Goal: Task Accomplishment & Management: Use online tool/utility

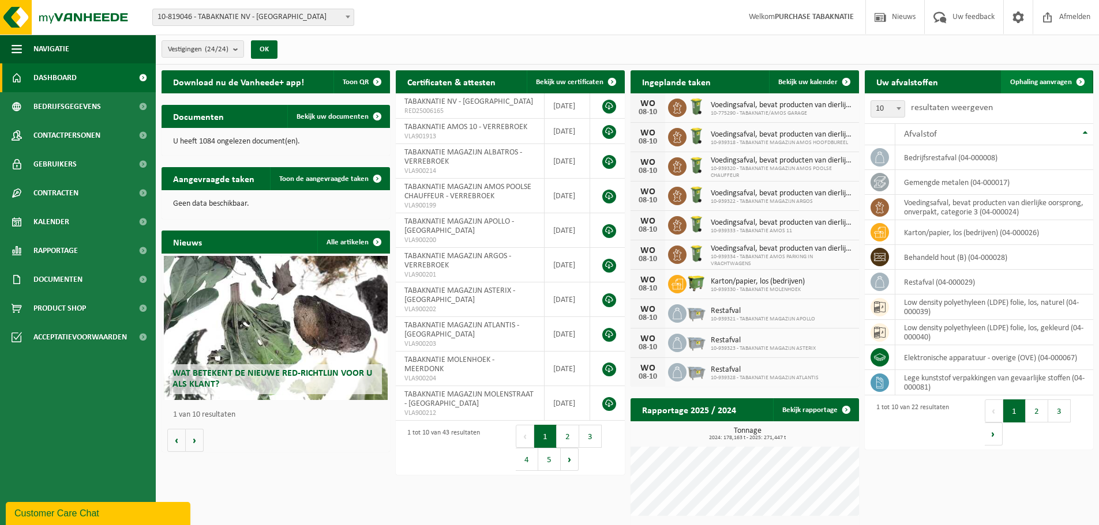
click at [1072, 85] on span at bounding box center [1080, 81] width 23 height 23
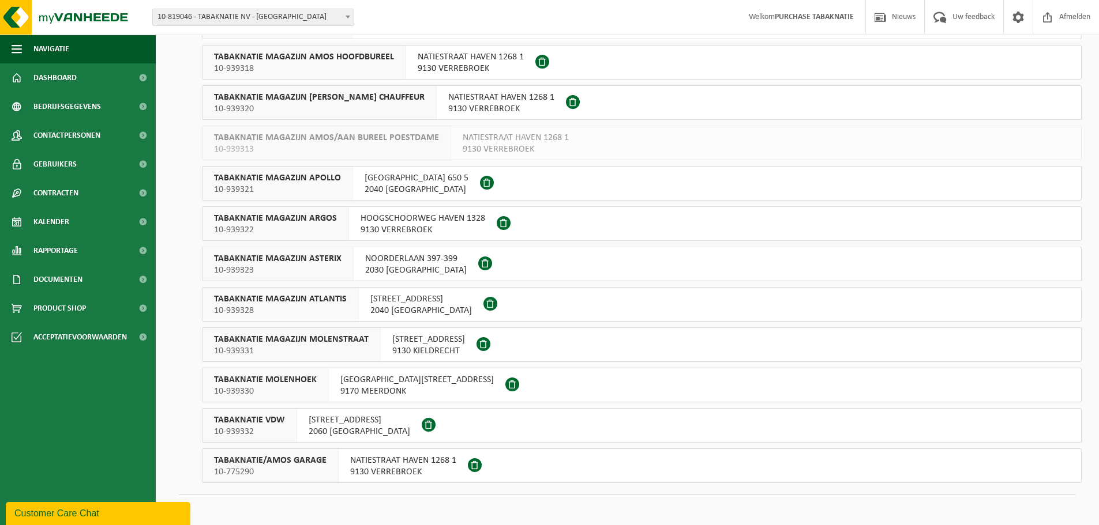
scroll to position [597, 0]
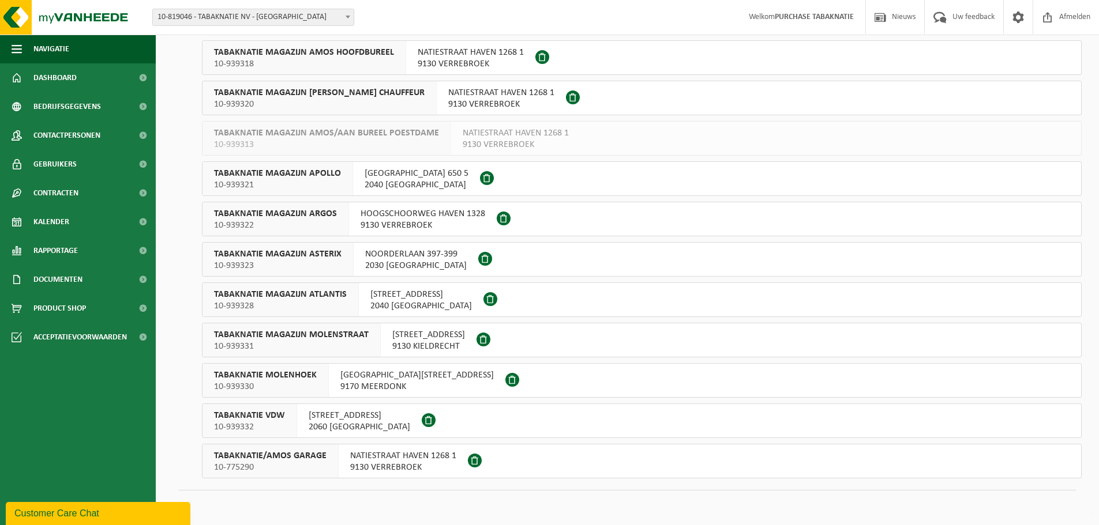
click at [320, 221] on span "10-939322" at bounding box center [275, 226] width 123 height 12
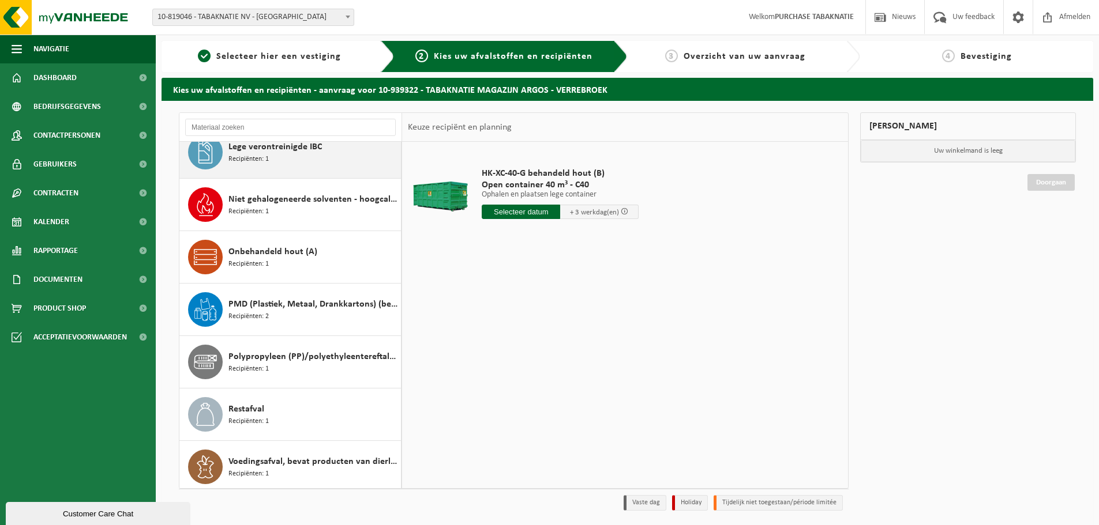
scroll to position [178, 0]
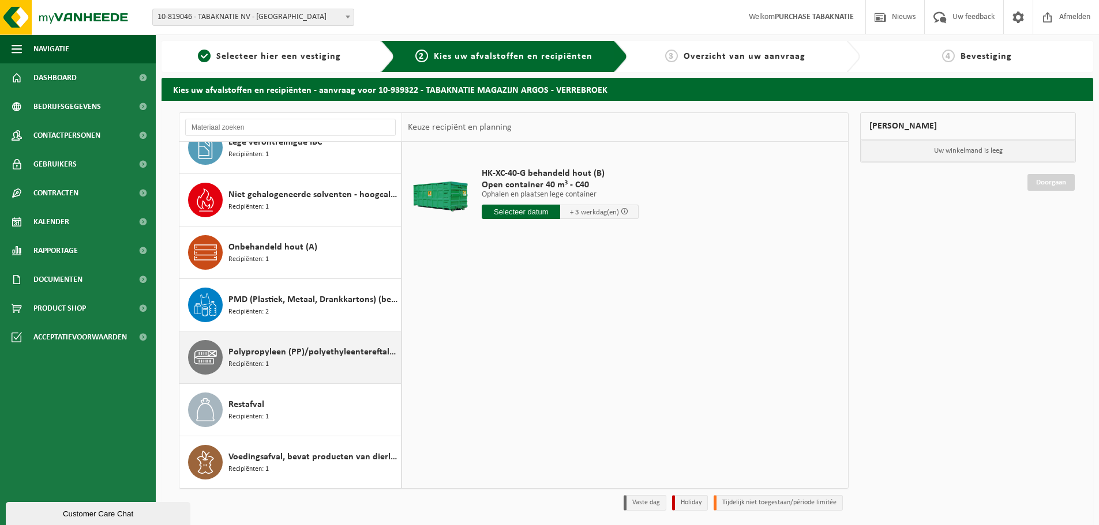
click at [296, 362] on div "Polypropyleen (PP)/polyethyleentereftalaat (PET) spanbanden Recipiënten: 1" at bounding box center [313, 357] width 170 height 35
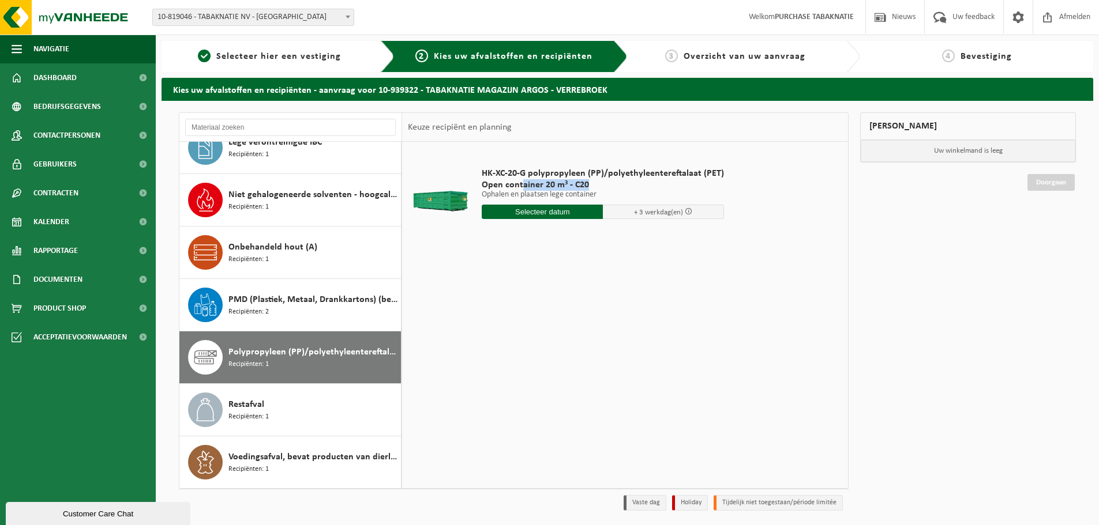
drag, startPoint x: 521, startPoint y: 186, endPoint x: 585, endPoint y: 182, distance: 64.2
click at [585, 182] on span "Open container 20 m³ - C20" at bounding box center [603, 185] width 242 height 12
click at [595, 181] on span "Open container 20 m³ - C20" at bounding box center [603, 185] width 242 height 12
drag, startPoint x: 283, startPoint y: 353, endPoint x: 238, endPoint y: 352, distance: 44.4
click at [238, 352] on span "Polypropyleen (PP)/polyethyleentereftalaat (PET) spanbanden" at bounding box center [313, 353] width 170 height 14
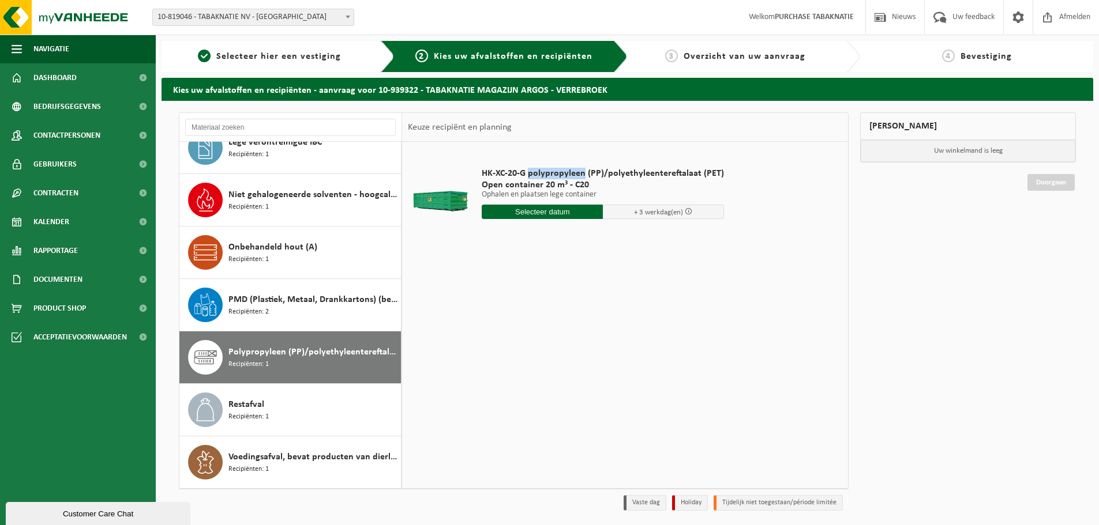
drag, startPoint x: 583, startPoint y: 173, endPoint x: 528, endPoint y: 164, distance: 55.0
click at [528, 164] on div "HK-XC-20-G polypropyleen (PP)/polyethyleentereftalaat (PET) Open container 20 m…" at bounding box center [603, 196] width 254 height 80
copy span "polypropyleen"
click at [246, 40] on div "1 Selecteer hier een vestiging 2 Kies uw afvalstoffen en recipiënten 3 Overzich…" at bounding box center [549, 279] width 1099 height 558
click at [269, 52] on span "Selecteer hier een vestiging" at bounding box center [278, 56] width 125 height 9
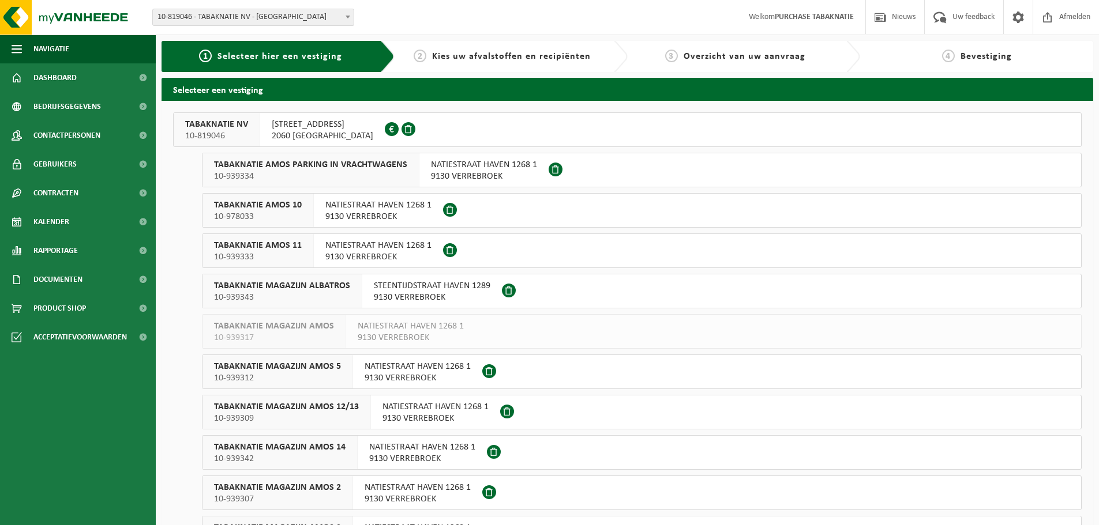
click at [342, 244] on span "NATIESTRAAT HAVEN 1268 1" at bounding box center [378, 246] width 106 height 12
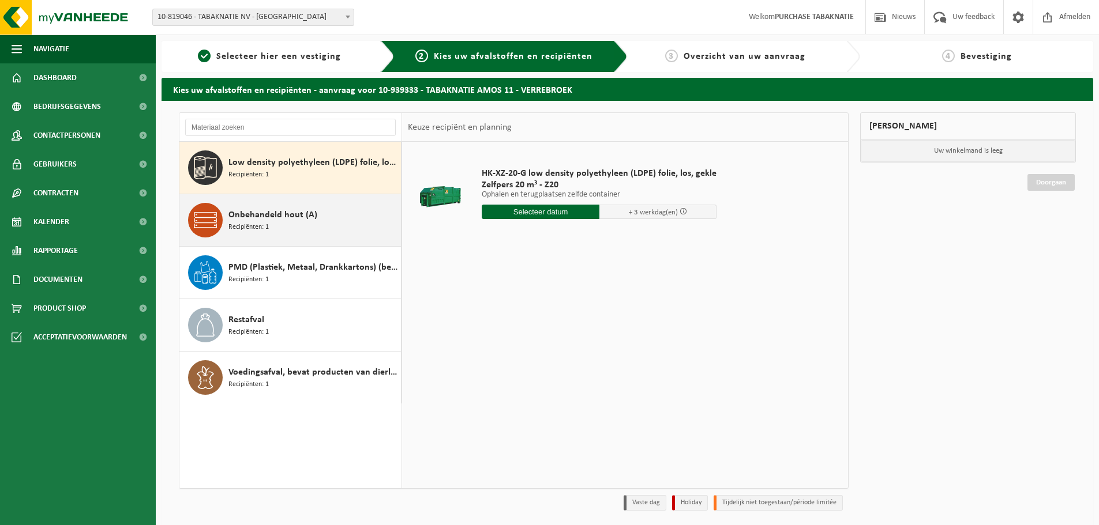
click at [292, 227] on div "Onbehandeld hout (A) Recipiënten: 1" at bounding box center [313, 220] width 170 height 35
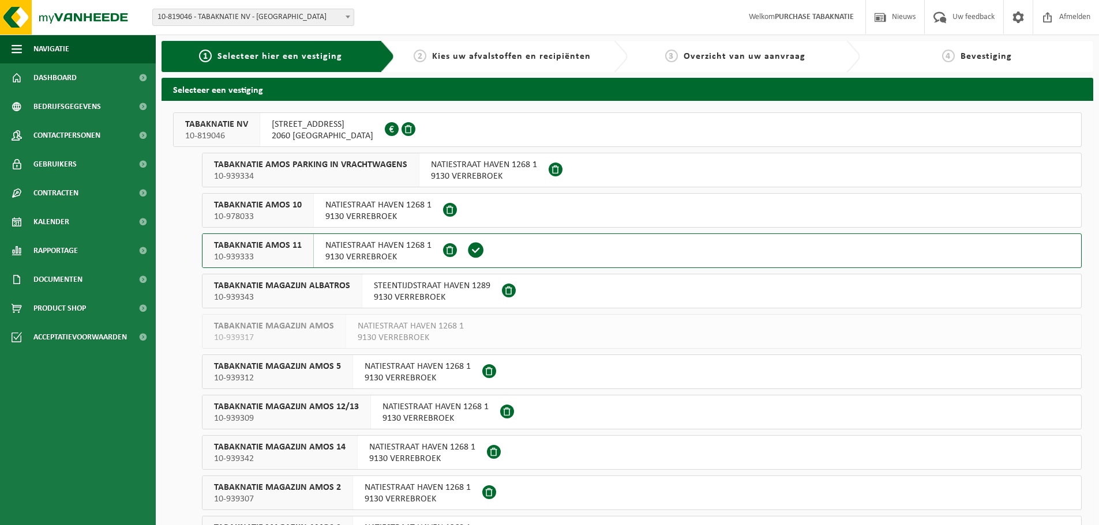
click at [367, 418] on div "TABAKNATIE MAGAZIJN AMOS 12/13 10-939309" at bounding box center [286, 412] width 168 height 33
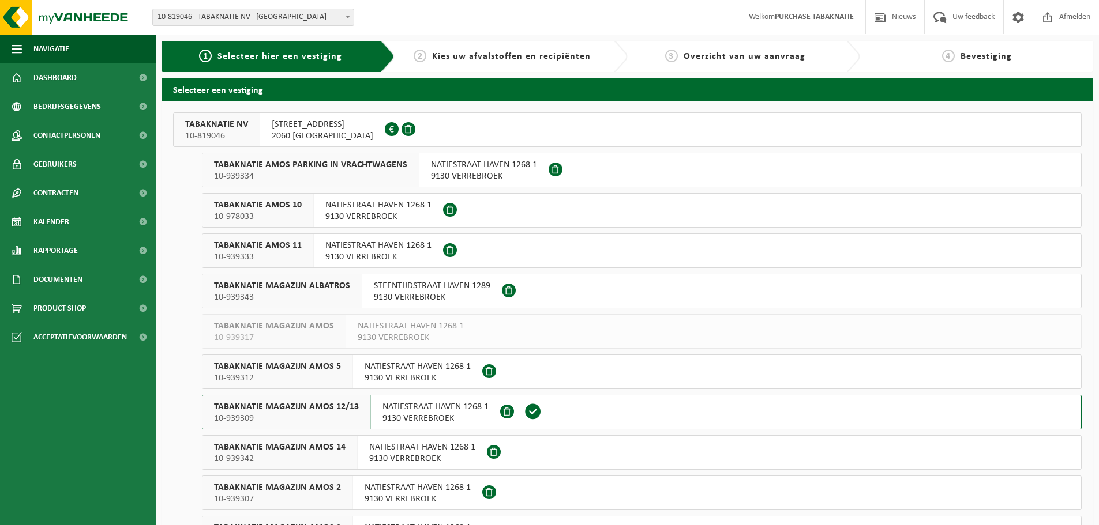
click at [335, 258] on span "9130 VERREBROEK" at bounding box center [378, 257] width 106 height 12
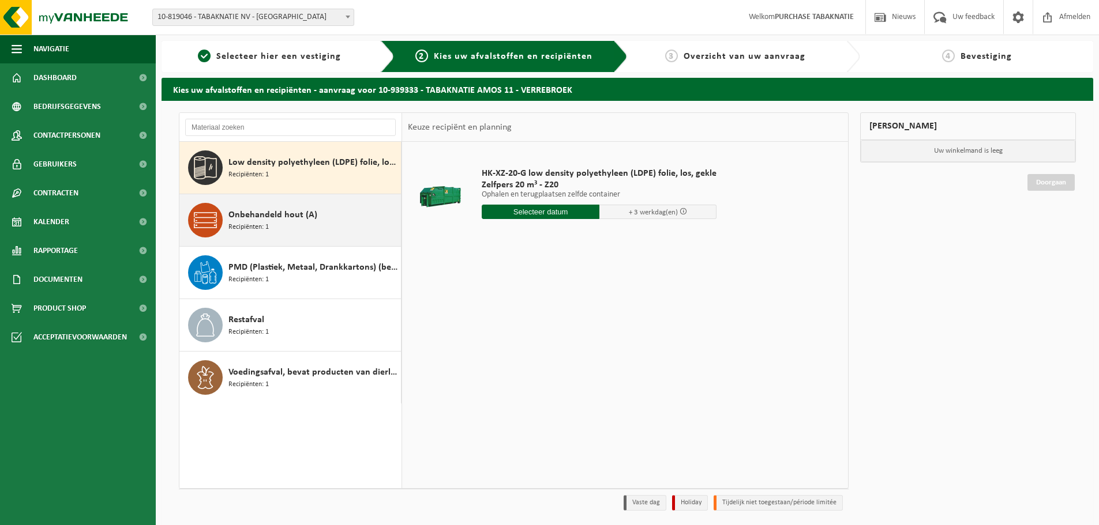
click at [329, 221] on div "Onbehandeld hout (A) Recipiënten: 1" at bounding box center [313, 220] width 170 height 35
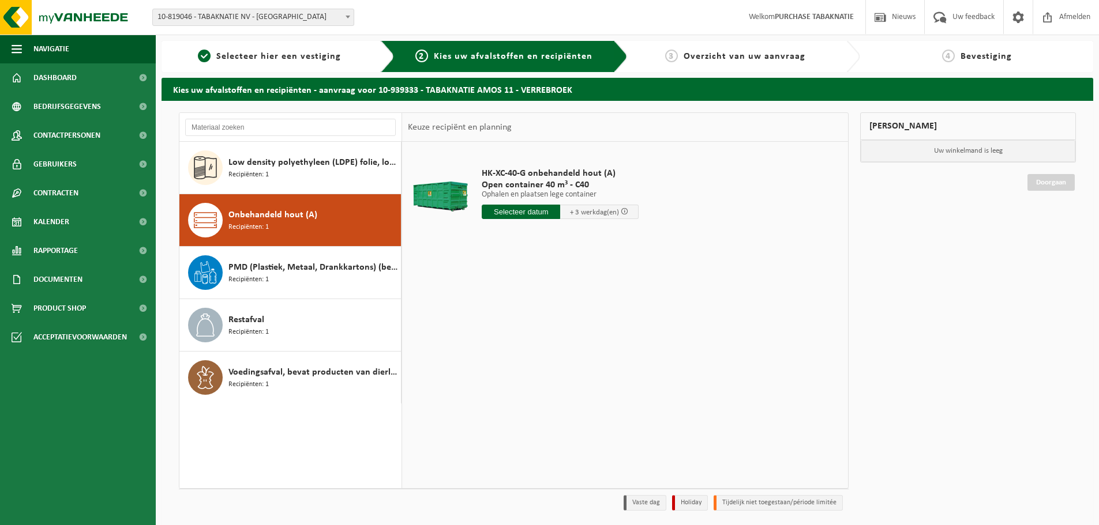
click at [499, 215] on input "text" at bounding box center [521, 212] width 78 height 14
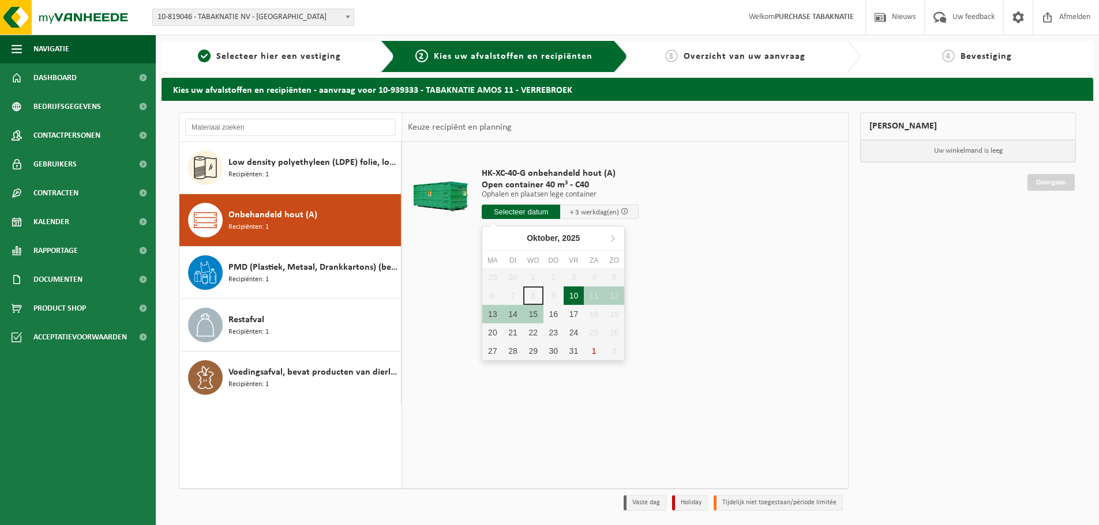
click at [578, 297] on div "10" at bounding box center [574, 296] width 20 height 18
type input "Van 2025-10-10"
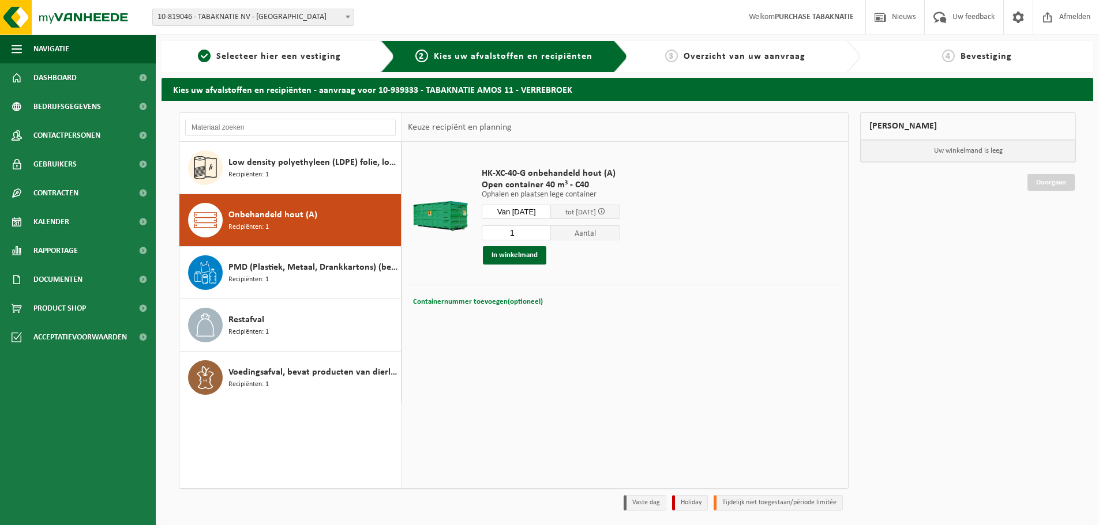
click at [448, 305] on button "Containernummer toevoegen(optioneel) Annuleren" at bounding box center [478, 302] width 132 height 16
type input "C40-586"
click at [659, 275] on td "HK-XC-40-G onbehandeld hout (A) Open container 40 m³ - C40 Ophalen en plaatsen …" at bounding box center [657, 216] width 369 height 137
click at [531, 258] on button "In winkelmand" at bounding box center [514, 255] width 63 height 18
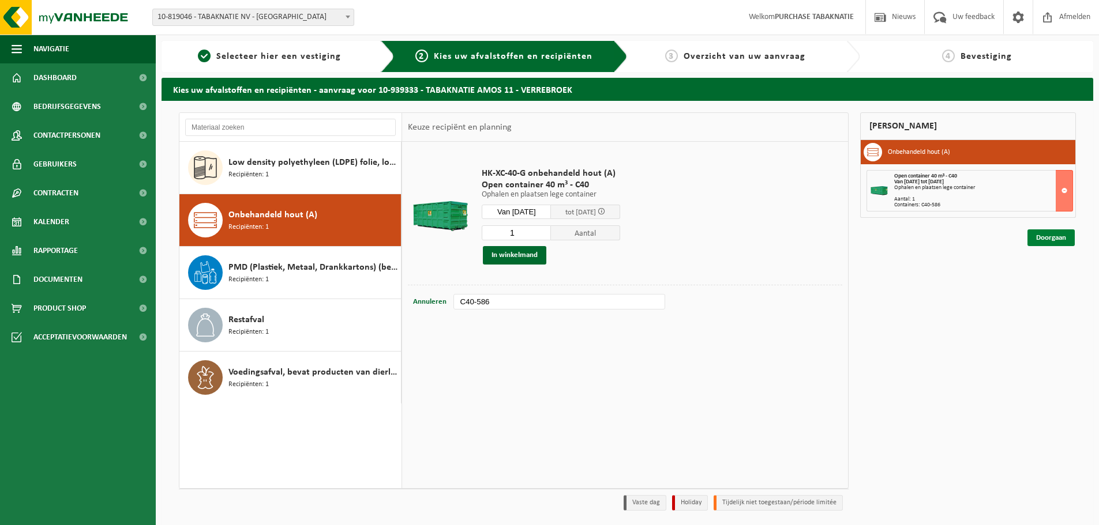
click at [1054, 236] on link "Doorgaan" at bounding box center [1050, 238] width 47 height 17
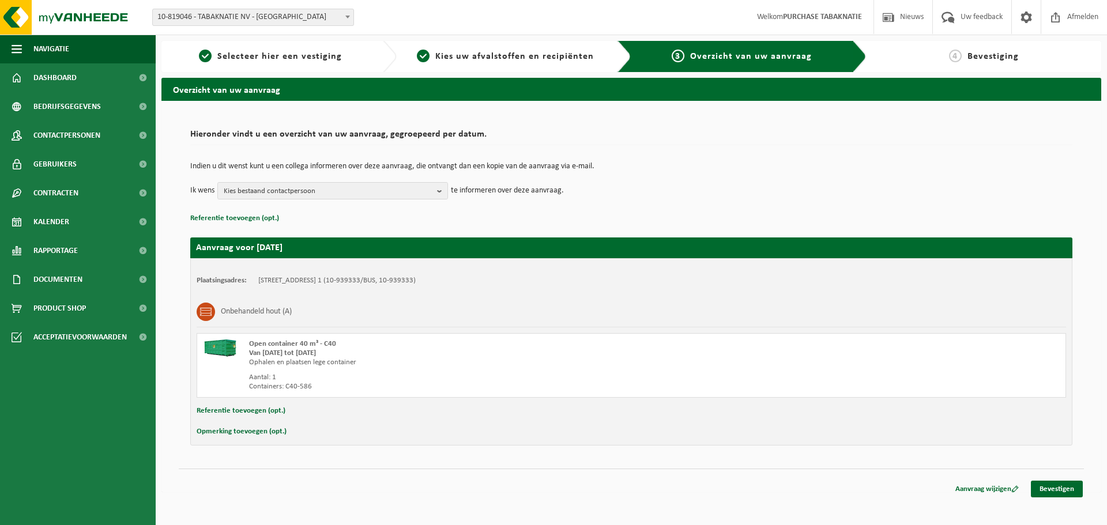
click at [245, 412] on button "Referentie toevoegen (opt.)" at bounding box center [241, 411] width 89 height 15
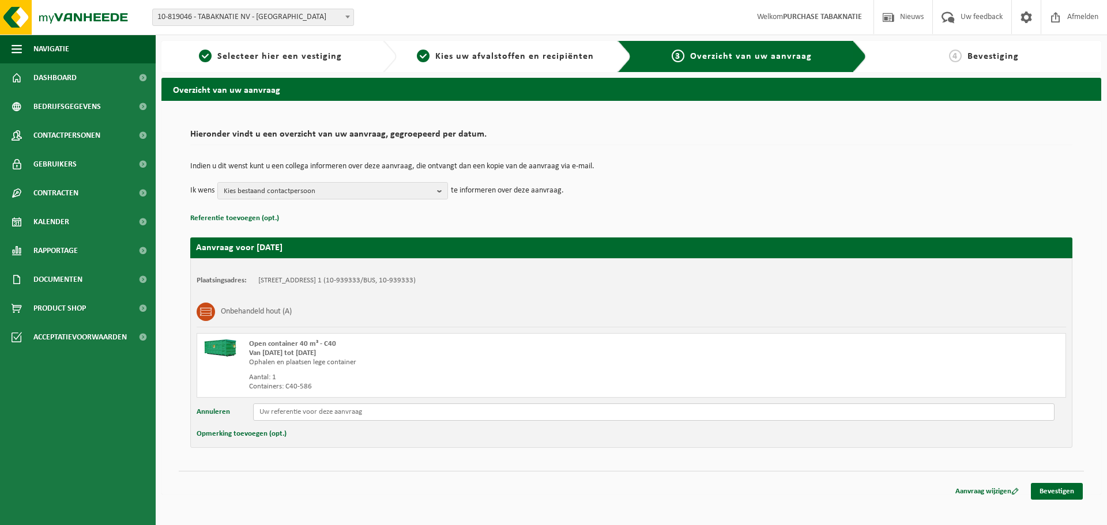
drag, startPoint x: 317, startPoint y: 413, endPoint x: 359, endPoint y: 419, distance: 43.2
click at [317, 413] on input "text" at bounding box center [654, 412] width 802 height 17
paste input "PO 25-000334"
click at [397, 408] on input "PO 25-000334" at bounding box center [654, 412] width 802 height 17
type input "PO 25-000334"
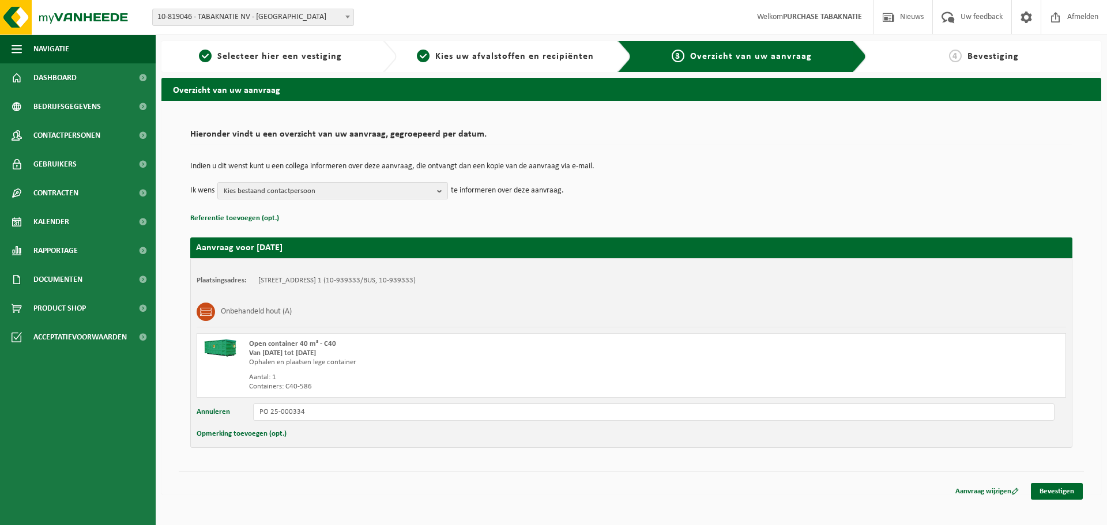
click at [419, 363] on div "Ophalen en plaatsen lege container" at bounding box center [463, 362] width 429 height 9
click at [1062, 495] on link "Bevestigen" at bounding box center [1057, 491] width 52 height 17
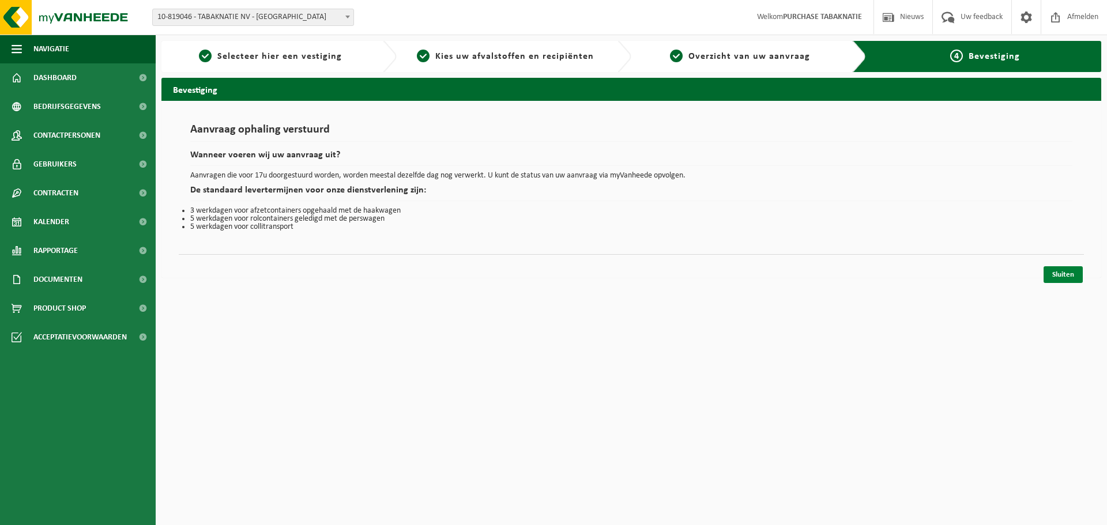
click at [1066, 280] on link "Sluiten" at bounding box center [1063, 274] width 39 height 17
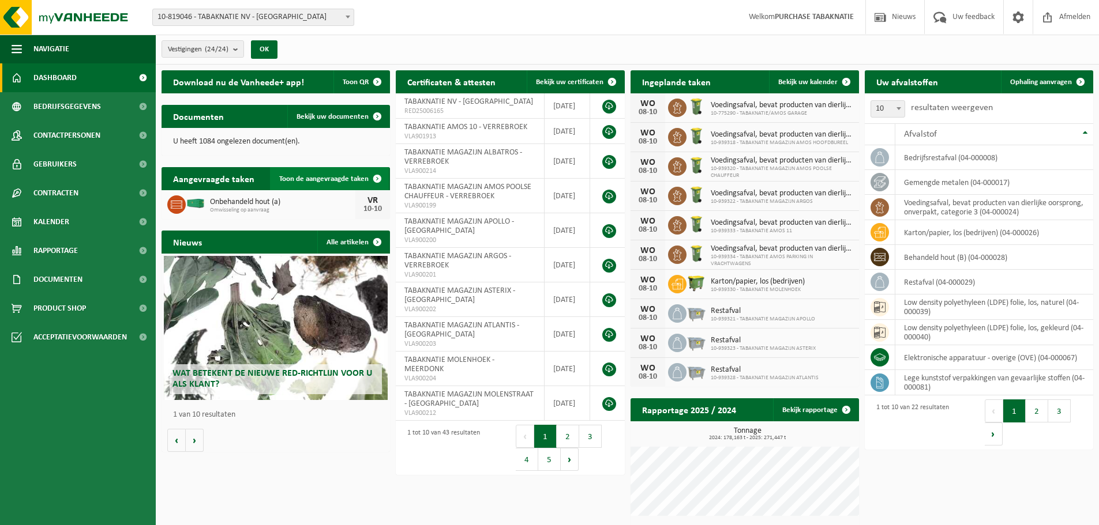
click at [329, 178] on span "Toon de aangevraagde taken" at bounding box center [323, 178] width 89 height 7
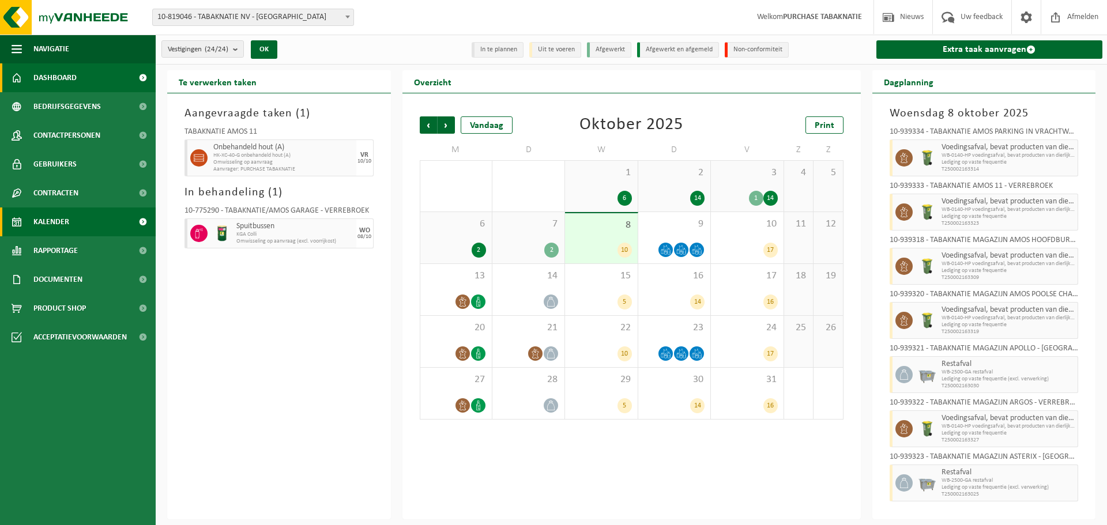
click at [87, 69] on link "Dashboard" at bounding box center [78, 77] width 156 height 29
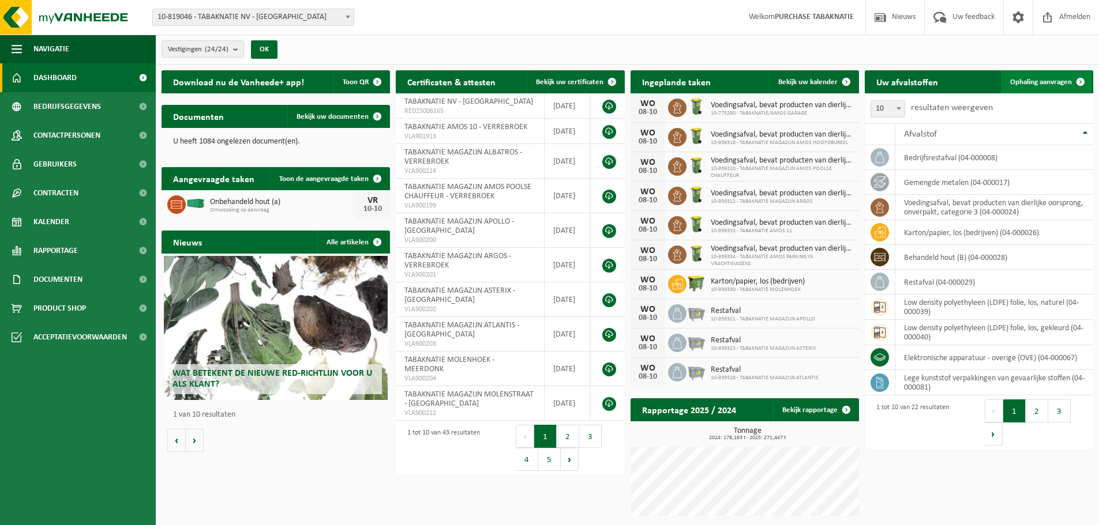
click at [1030, 84] on span "Ophaling aanvragen" at bounding box center [1041, 81] width 62 height 7
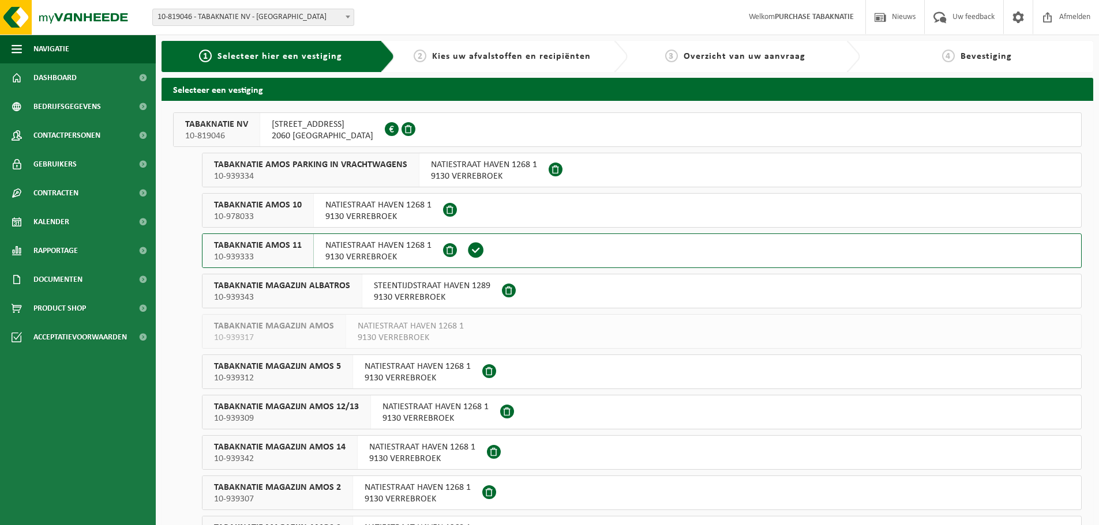
click at [340, 236] on div "[STREET_ADDRESS]" at bounding box center [378, 250] width 129 height 33
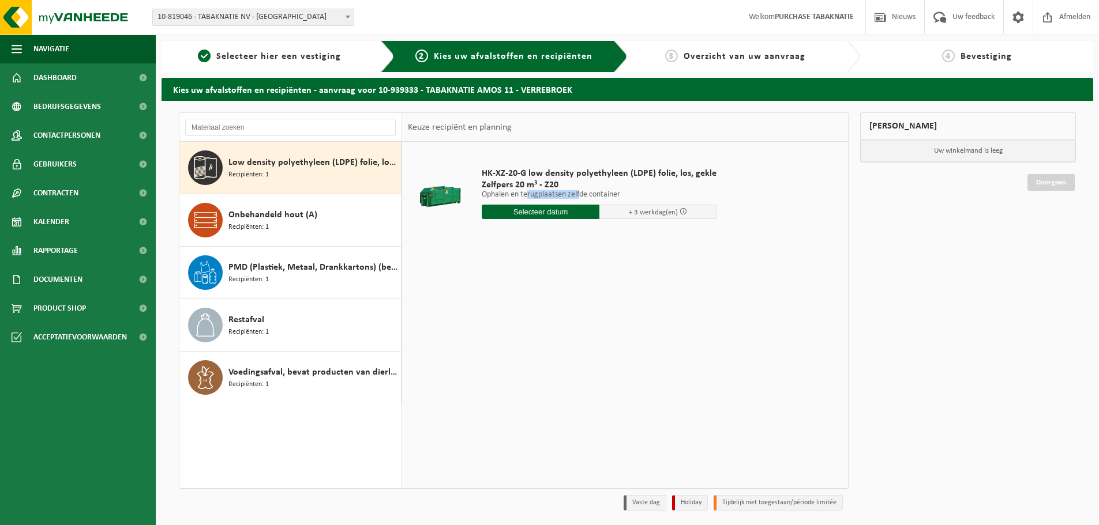
drag, startPoint x: 529, startPoint y: 195, endPoint x: 579, endPoint y: 193, distance: 50.2
click at [579, 193] on p "Ophalen en terugplaatsen zelfde container" at bounding box center [599, 195] width 235 height 8
